Goal: Book appointment/travel/reservation

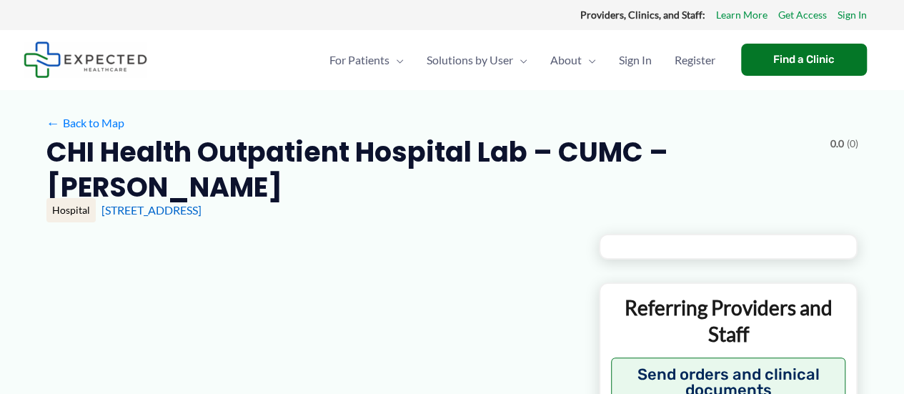
type input "**********"
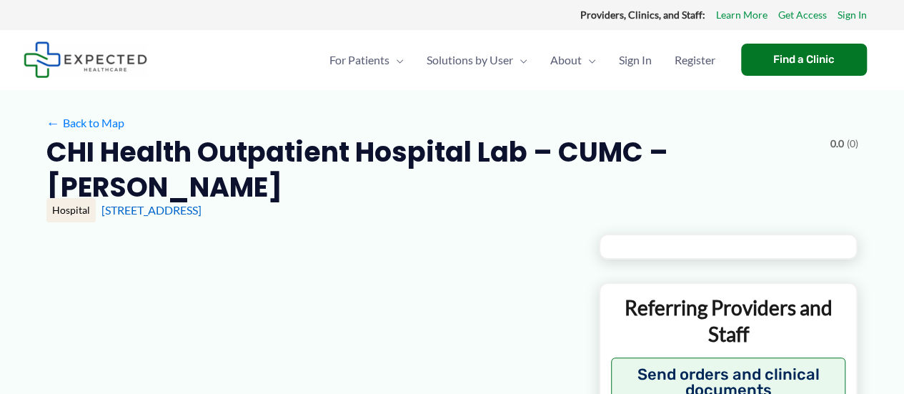
type input "**********"
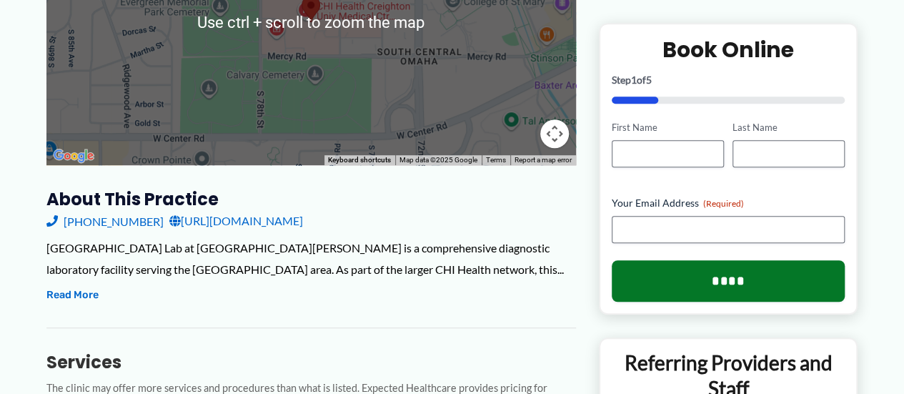
scroll to position [470, 0]
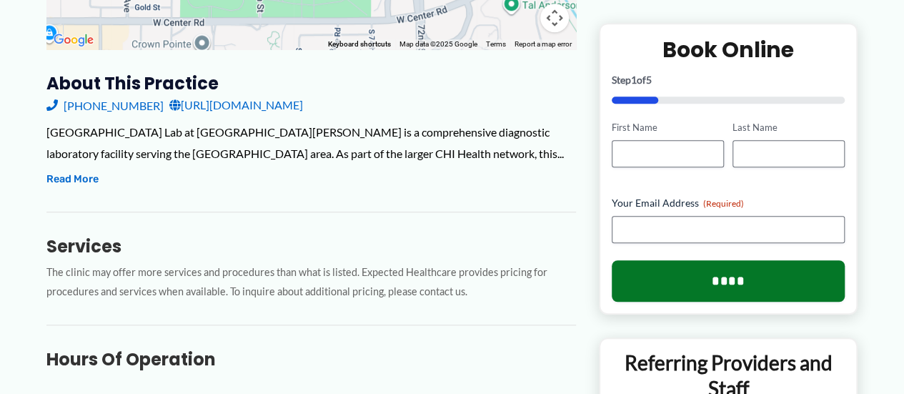
click at [188, 107] on link "[URL][DOMAIN_NAME]" at bounding box center [236, 104] width 134 height 21
